Goal: Check status: Check status

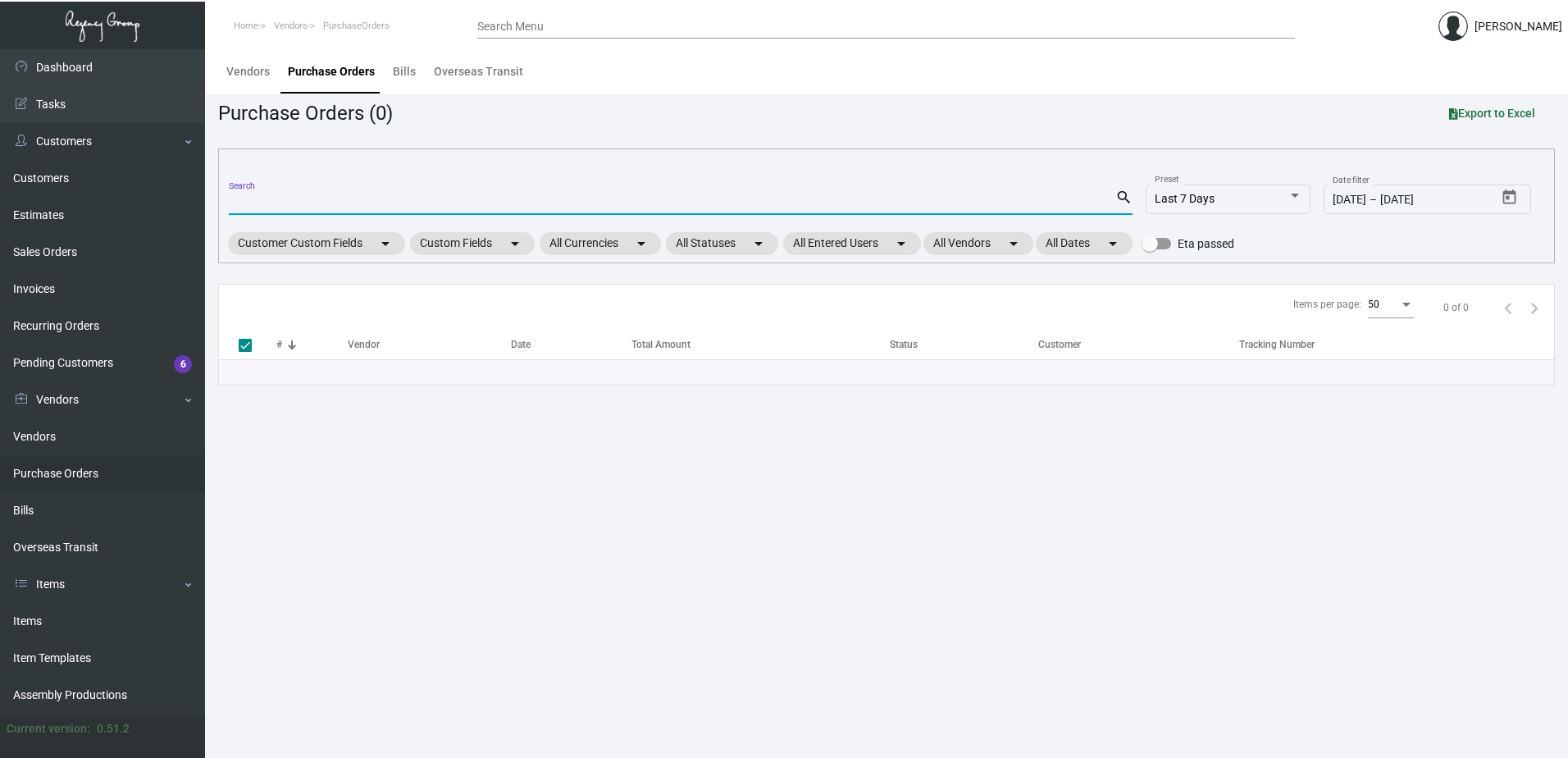
click at [510, 199] on input "Search" at bounding box center [672, 203] width 886 height 14
type input "97664"
checkbox input "false"
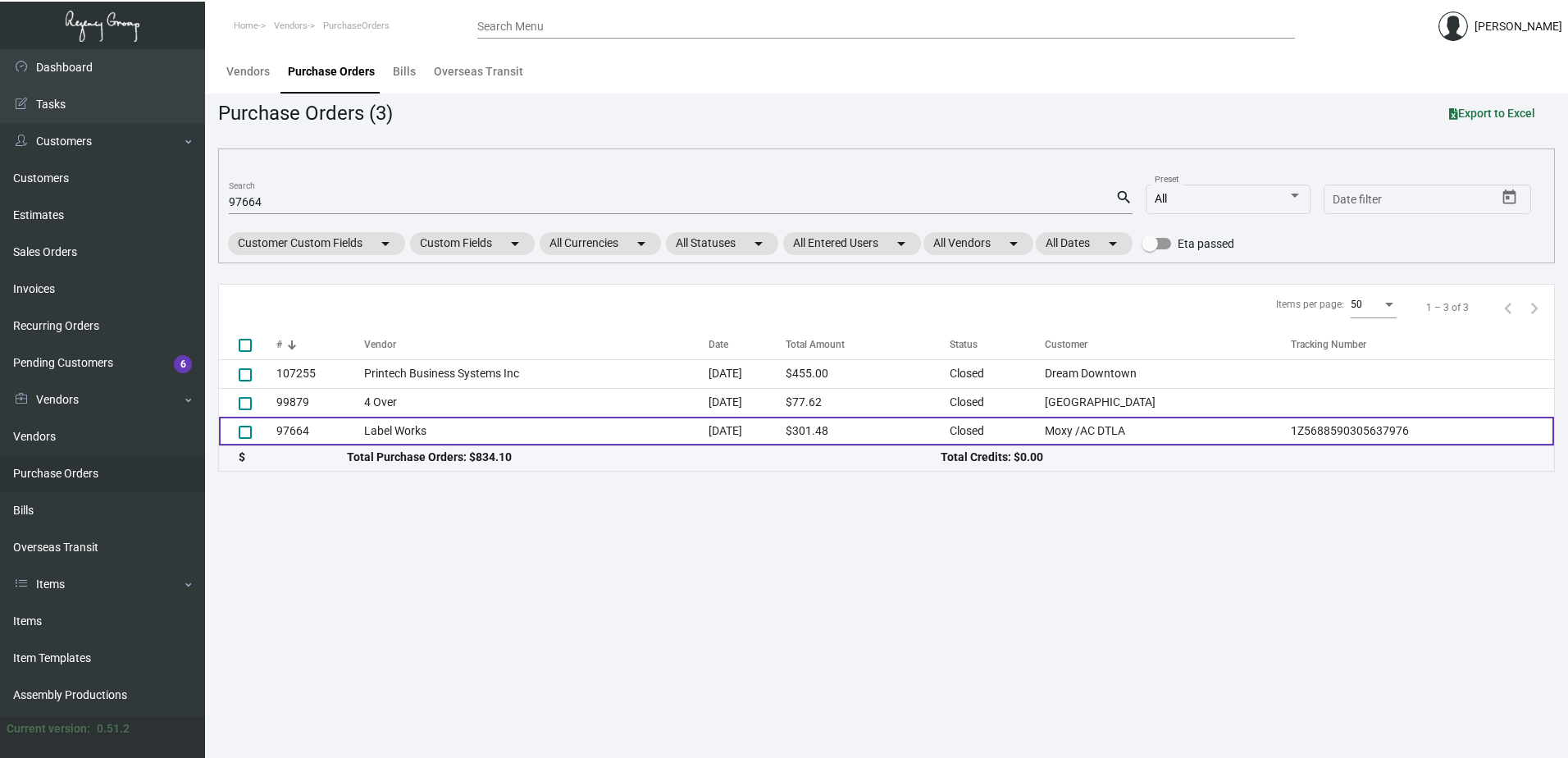
click at [545, 419] on td "Label Works" at bounding box center [537, 432] width 346 height 29
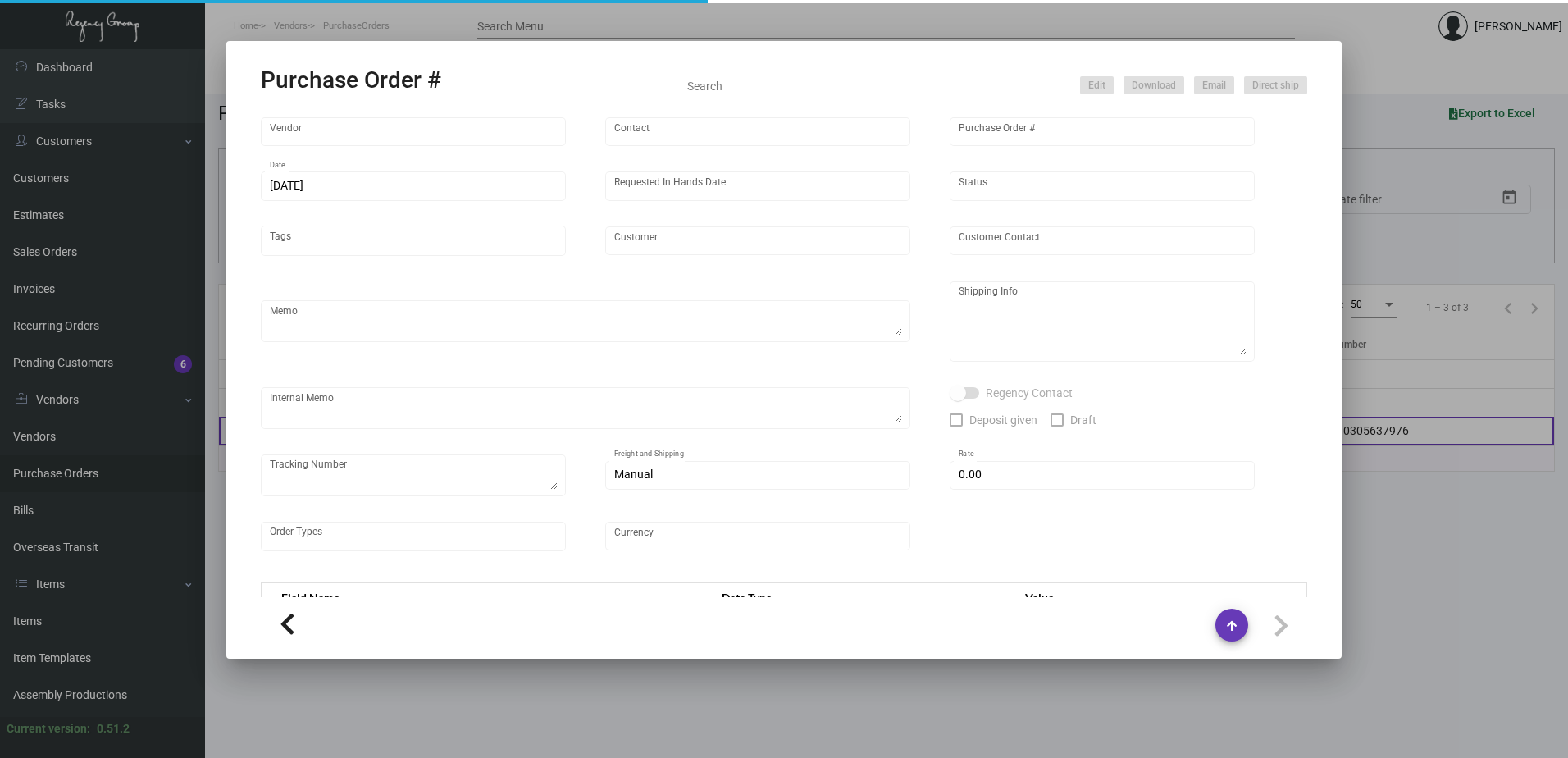
type input "Label Works"
type input "MISSING INFO MISSING INFO"
type input "97664"
type input "[DATE]"
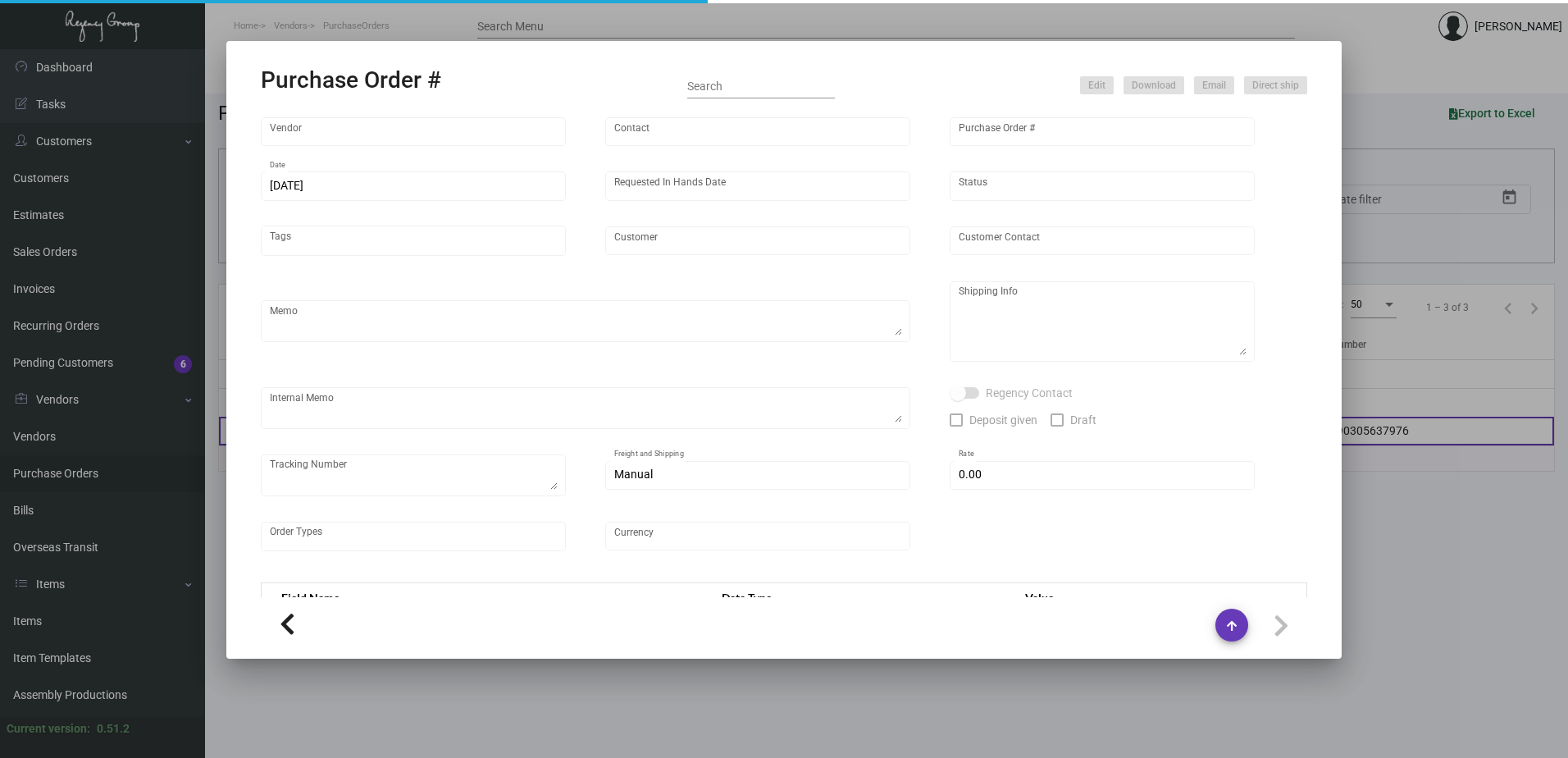
type input "Moxy /AC DTLA"
type textarea "Reference quote# 1294869C, production time ~3 days. Repeat of PO#96357. Order# …"
type textarea "Regency Group LA [STREET_ADDRESS]"
type textarea "[DATE] - Art approved vendors' proof."
checkbox input "true"
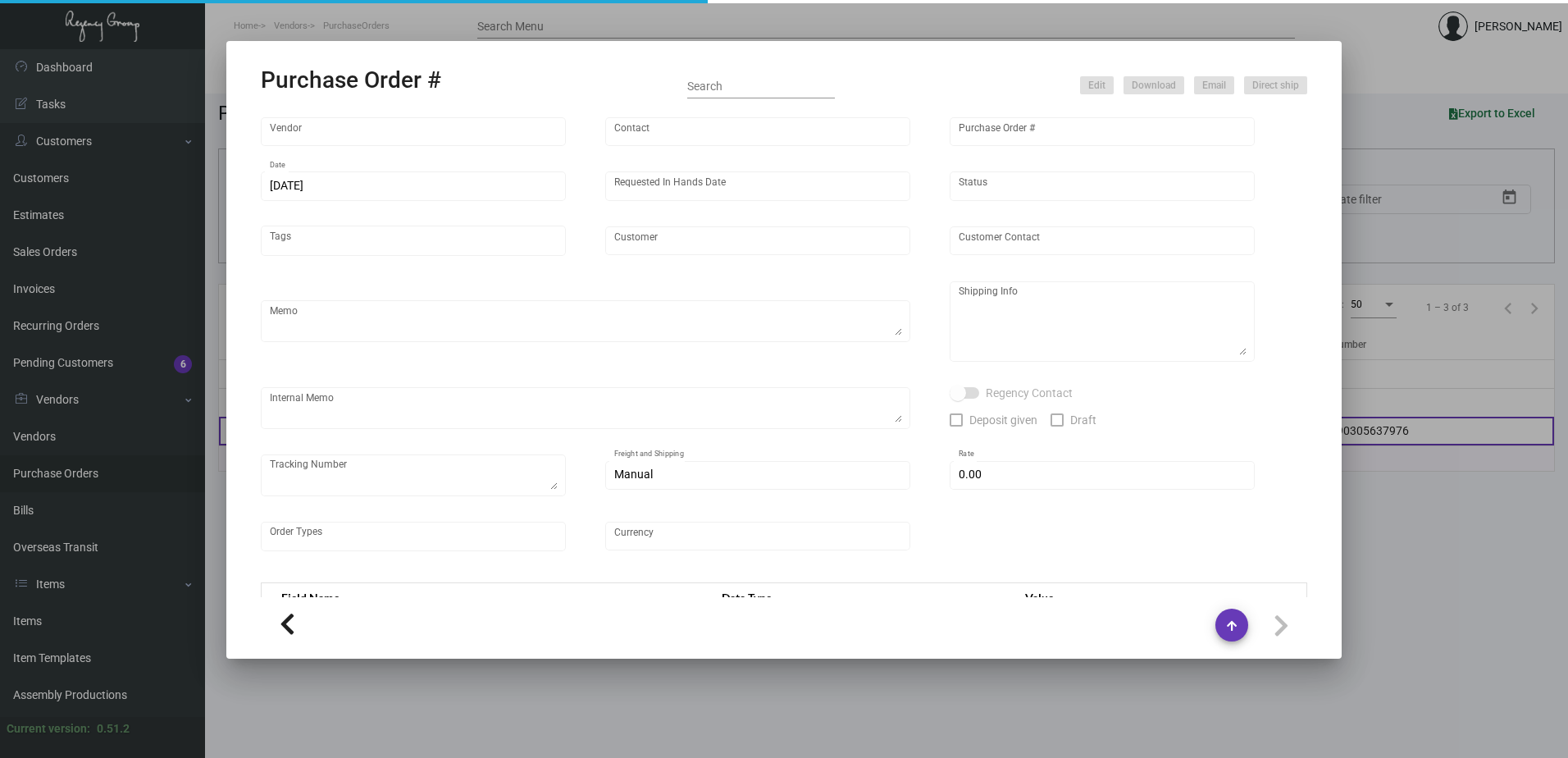
type textarea "1Z5688590305637976"
type input "$ 0.00"
type input "United States Dollar $"
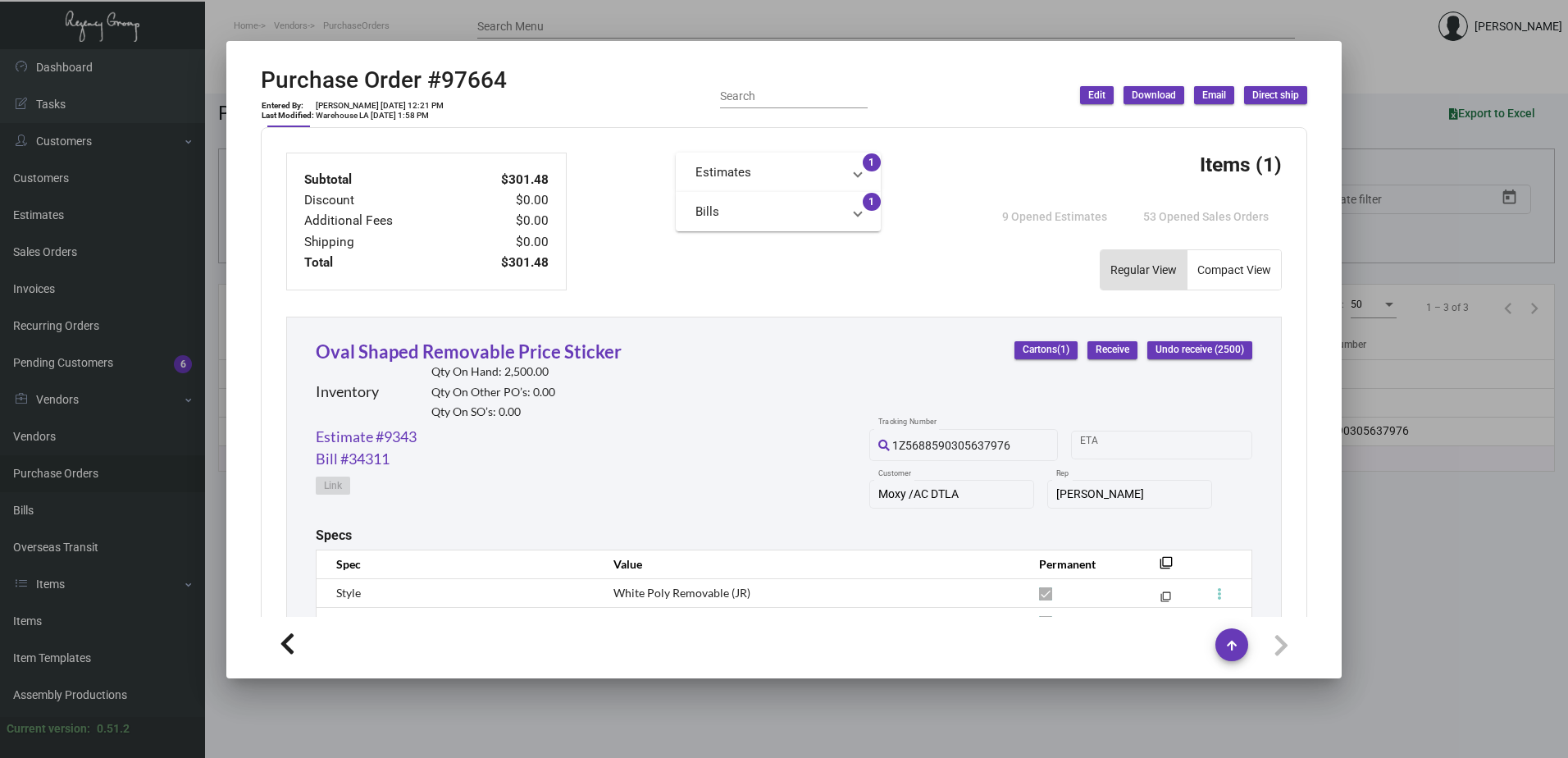
scroll to position [772, 0]
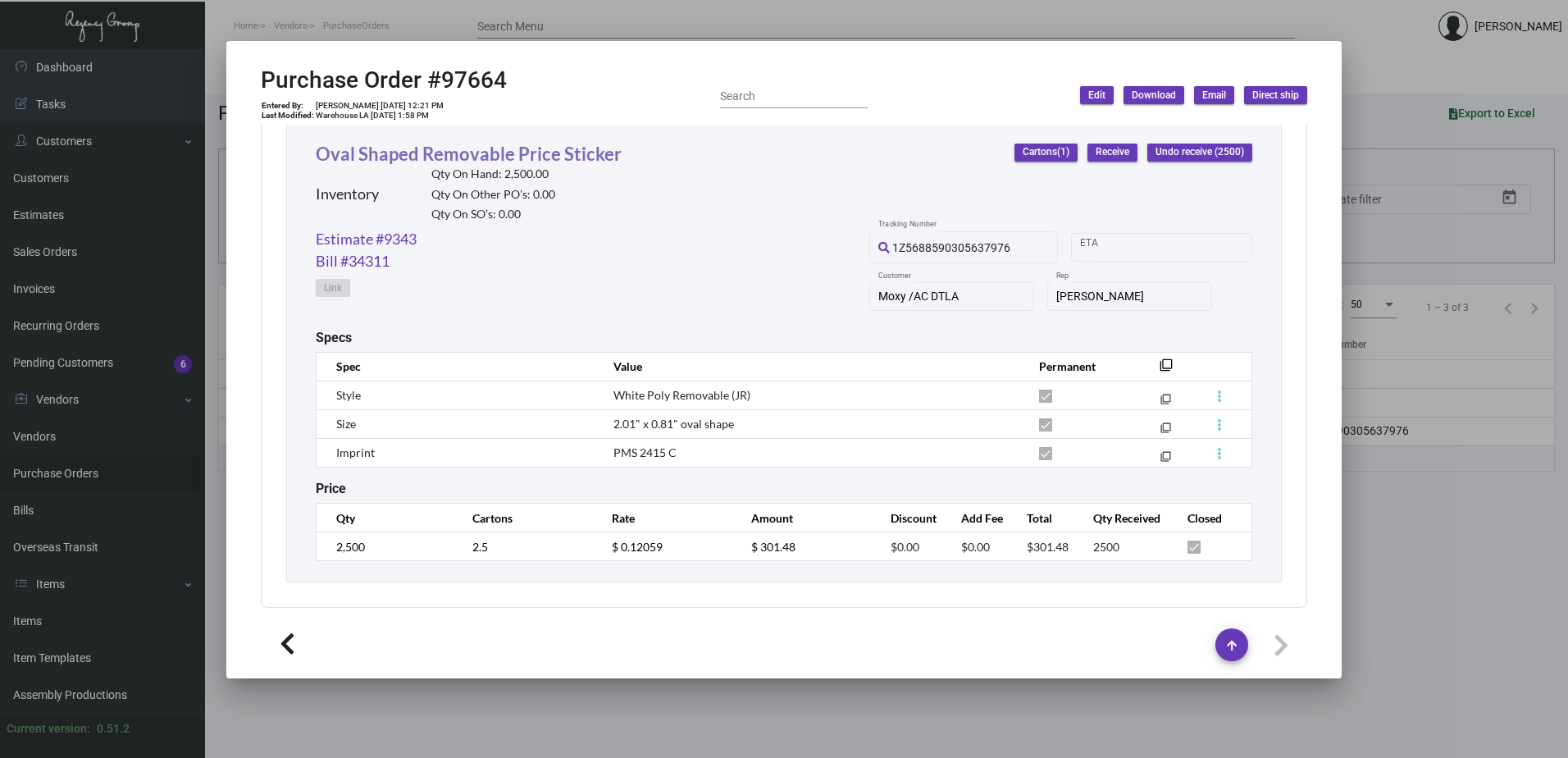
click at [406, 158] on link "Oval Shaped Removable Price Sticker" at bounding box center [468, 154] width 306 height 22
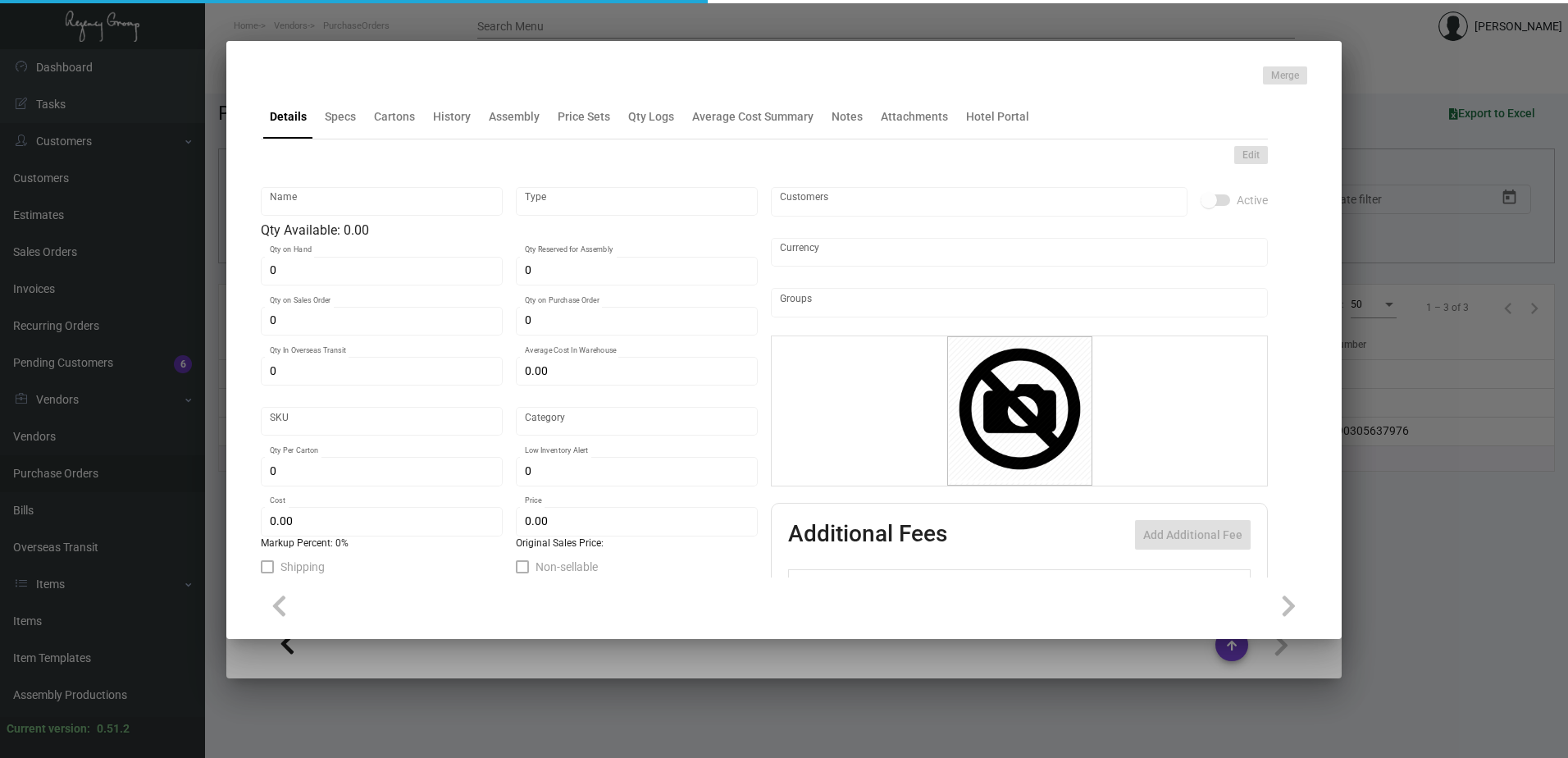
type input "Oval Shaped Removable Price Sticker"
type input "Inventory"
type input "2,500"
type input "$ 0.12059"
type input "Moxy0043"
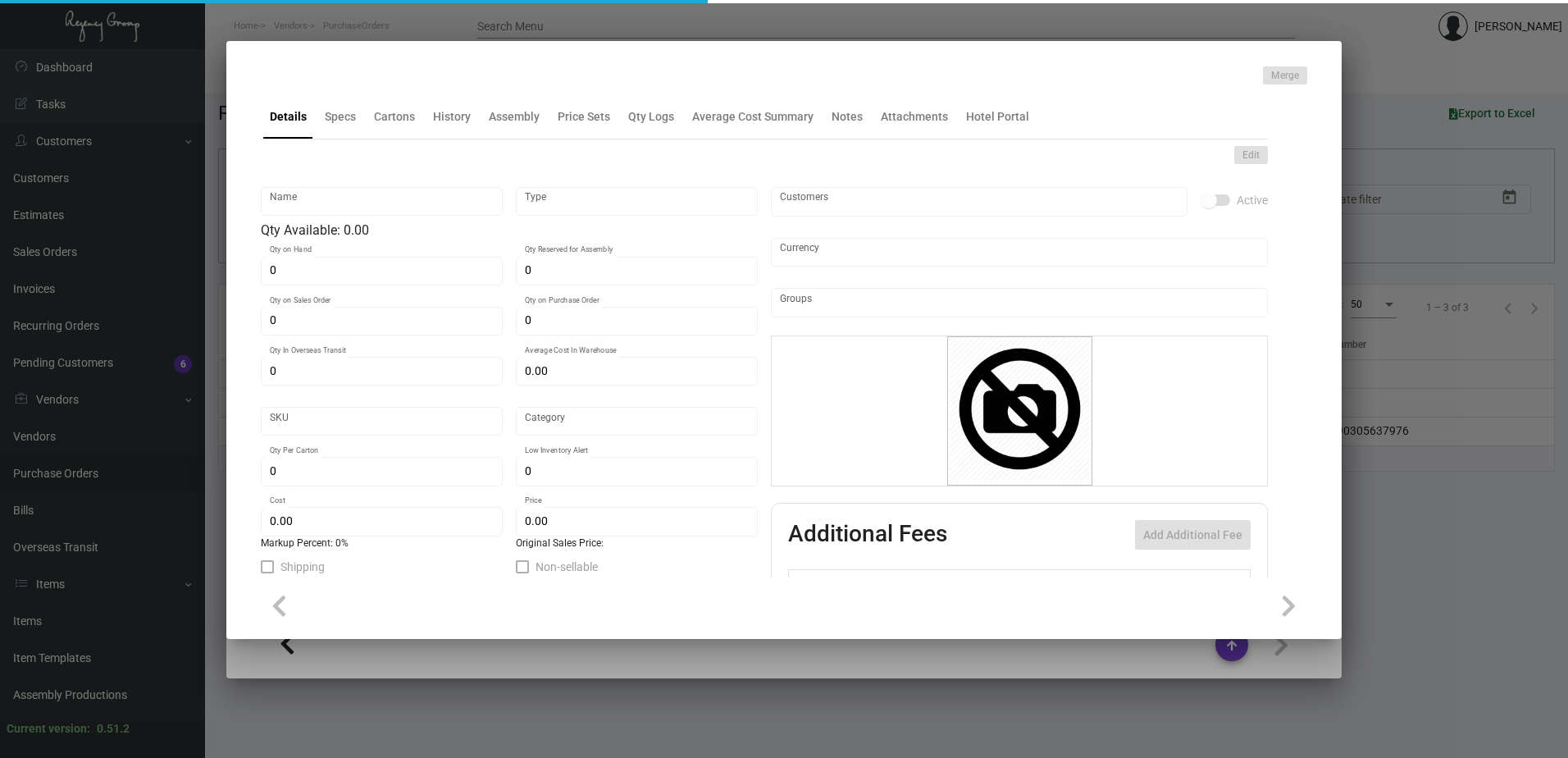
type input "Standard"
type input "2,500"
type input "$ 0.12059"
type input "$ 0.49"
checkbox input "true"
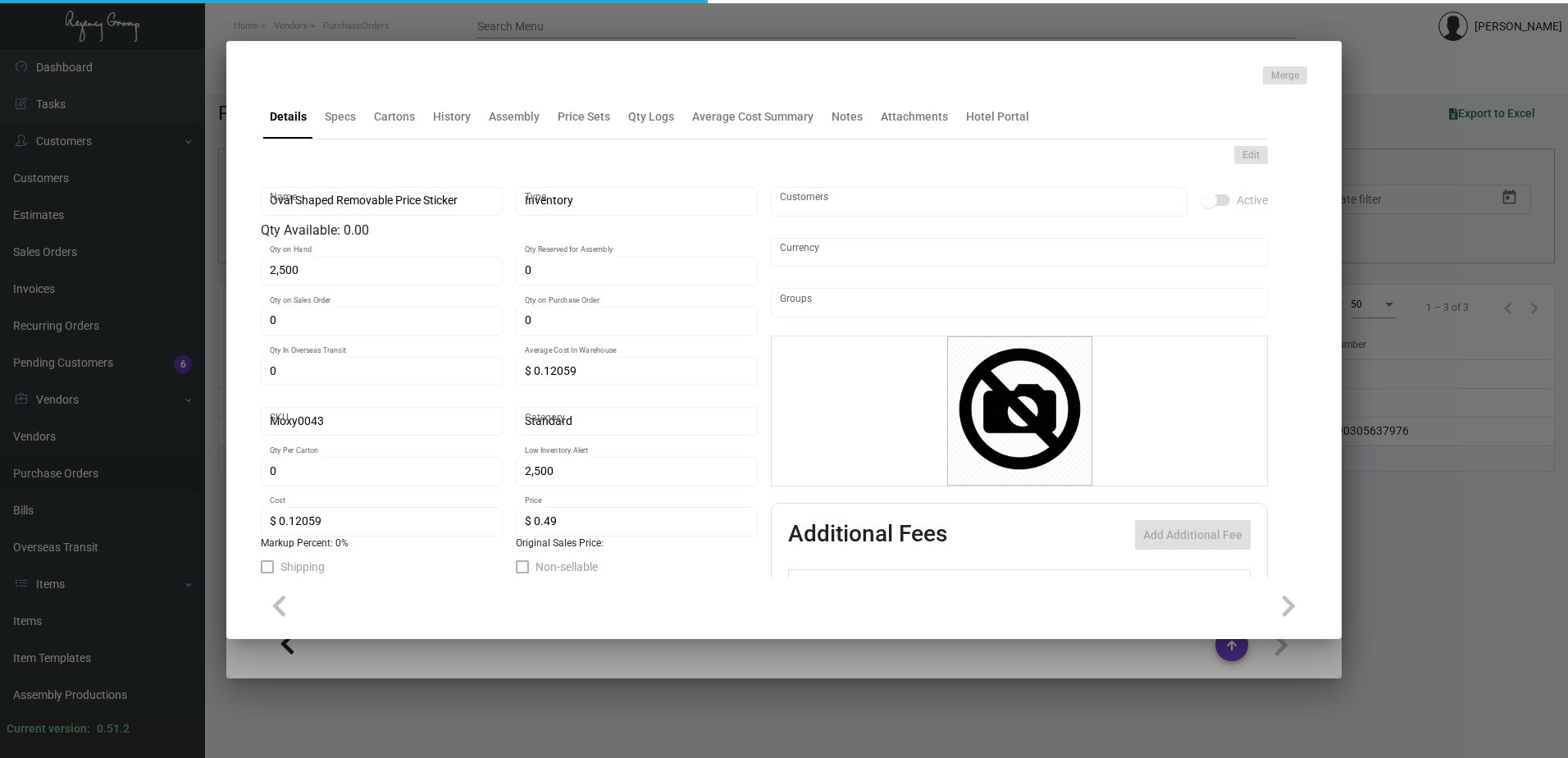
type input "United States Dollar $"
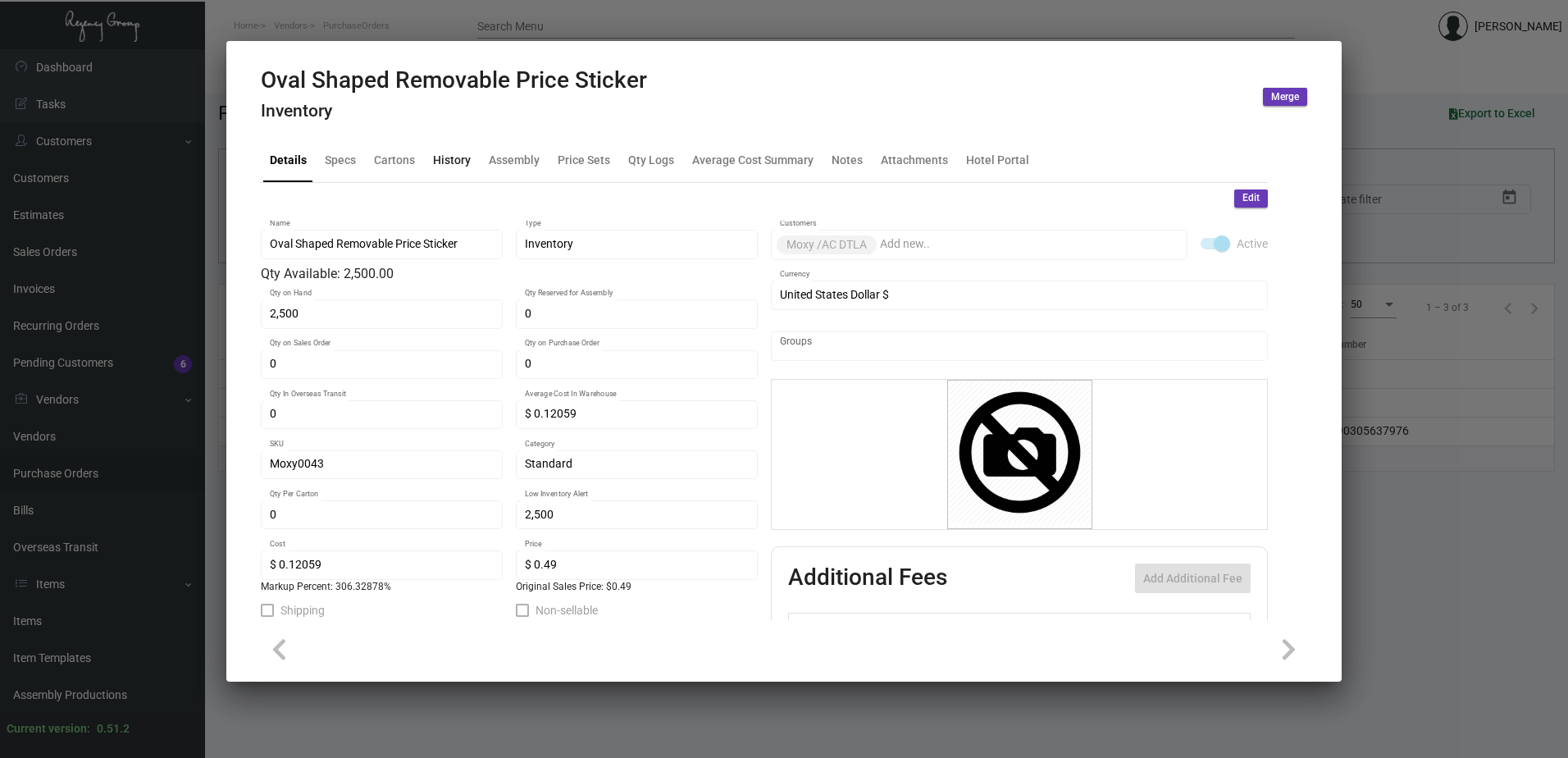
click at [436, 160] on div "History" at bounding box center [452, 159] width 38 height 17
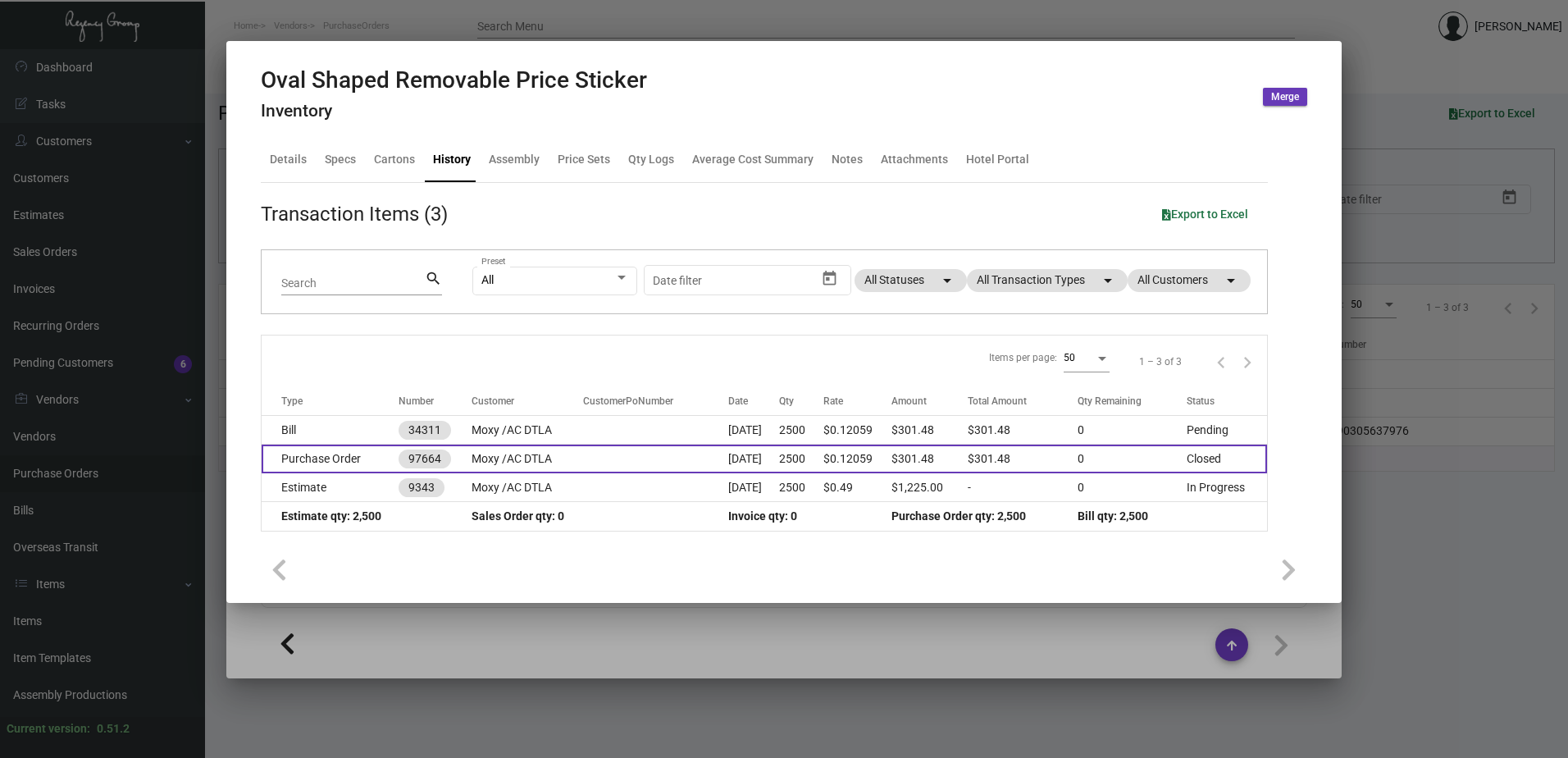
click at [527, 465] on td "Moxy /AC DTLA" at bounding box center [527, 459] width 112 height 29
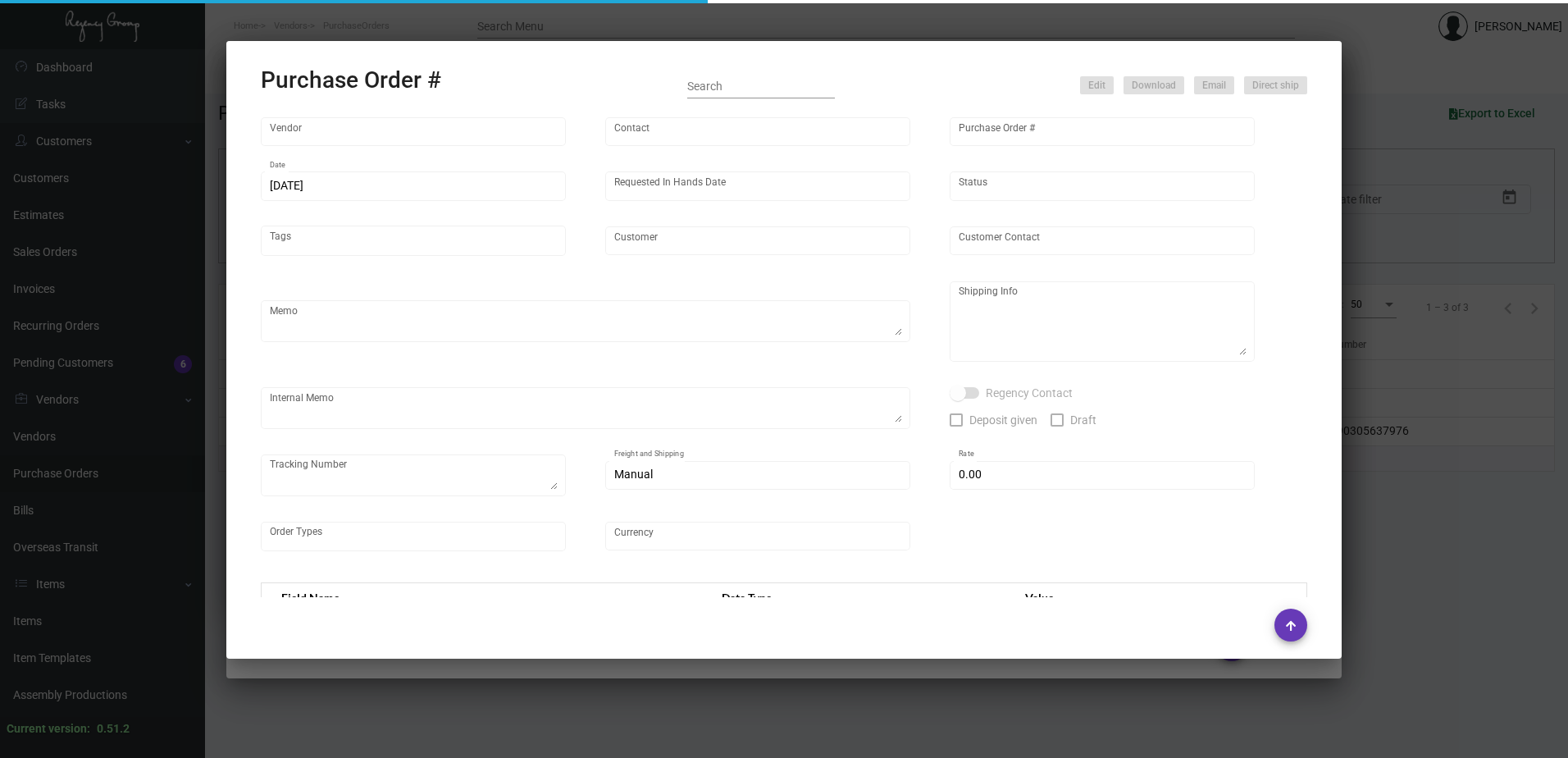
type input "Label Works"
type input "MISSING INFO MISSING INFO"
type input "97664"
type input "[DATE]"
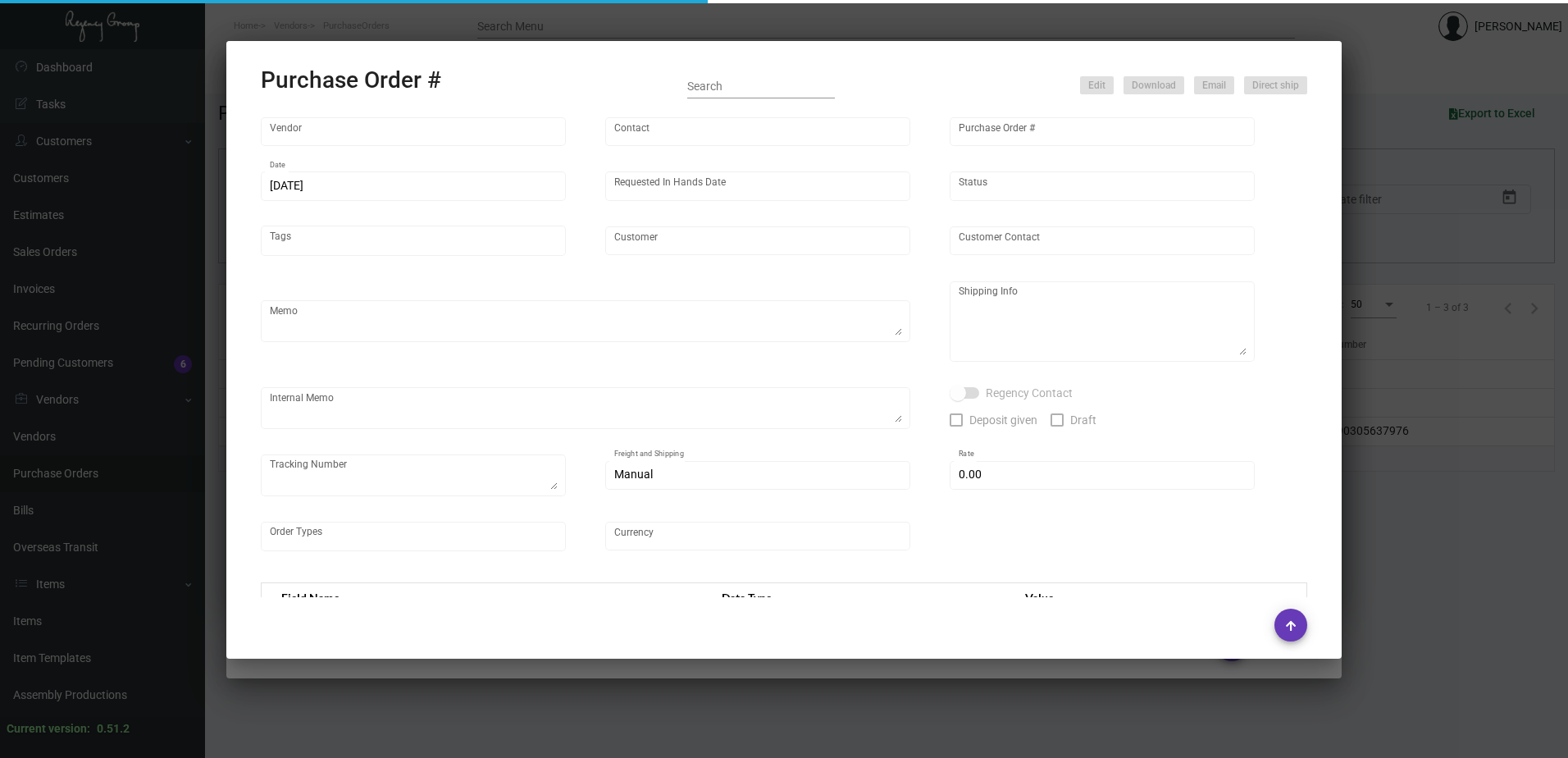
type input "Moxy /AC DTLA"
type textarea "Reference quote# 1294869C, production time ~3 days. Repeat of PO#96357. Order# …"
type textarea "Regency Group LA [STREET_ADDRESS]"
type textarea "[DATE] - Art approved vendors' proof."
checkbox input "true"
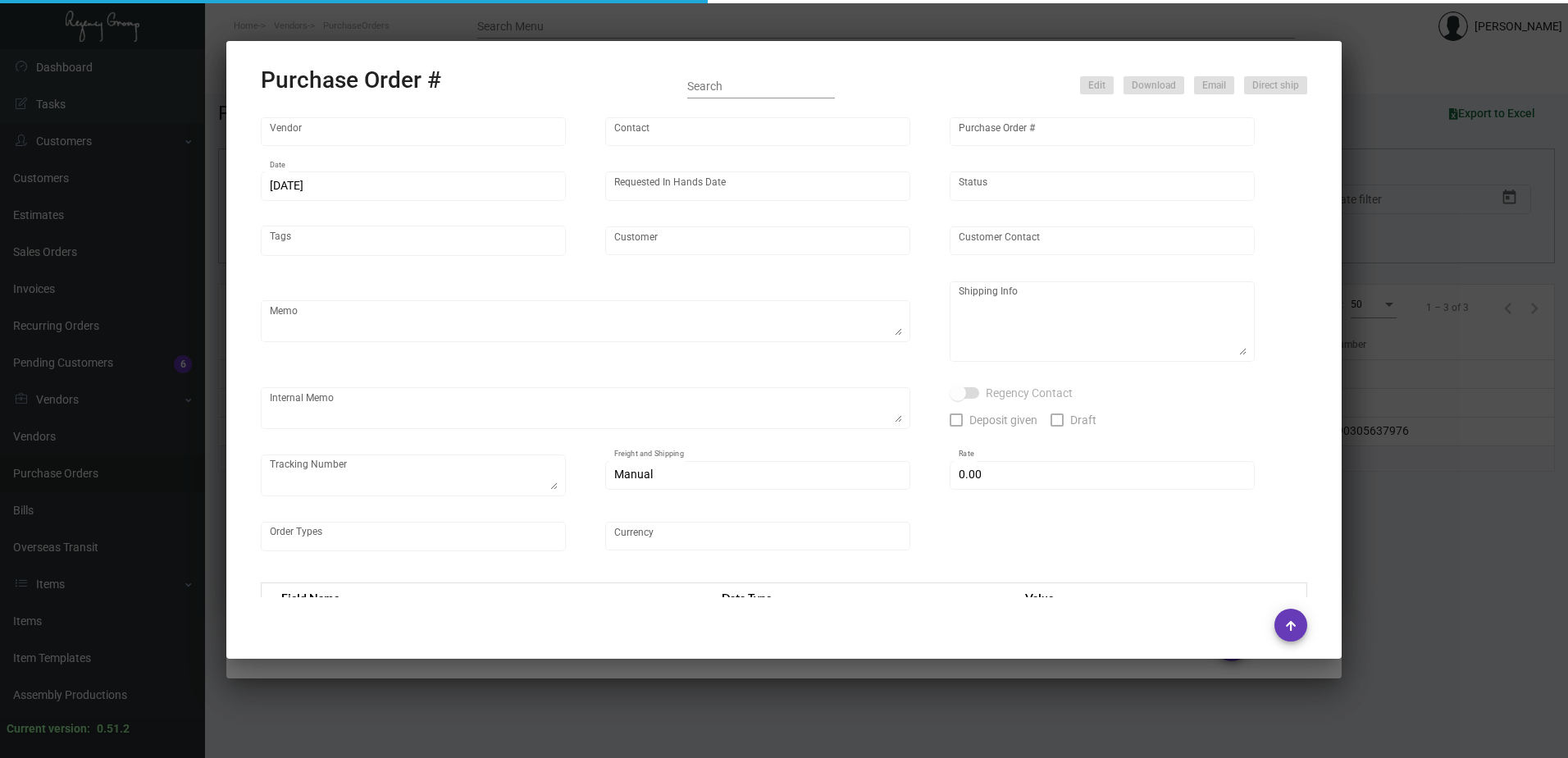
type textarea "1Z5688590305637976"
type input "$ 0.00"
type input "United States Dollar $"
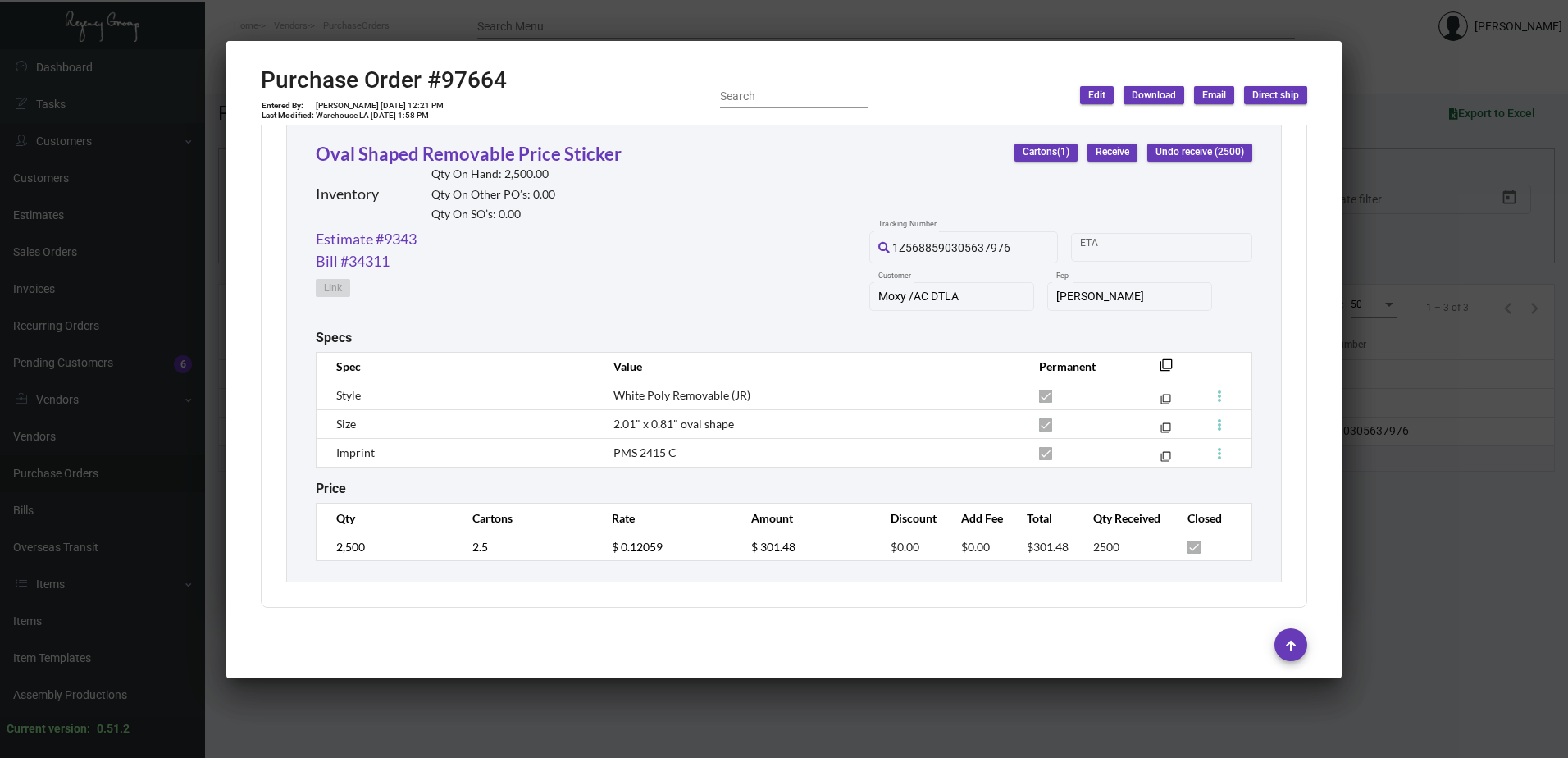
click at [1428, 631] on div at bounding box center [784, 379] width 1568 height 758
